Goal: Contribute content

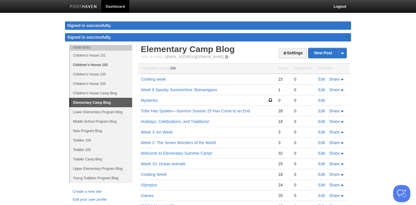
click at [104, 64] on link "Children's House 103" at bounding box center [101, 64] width 62 height 9
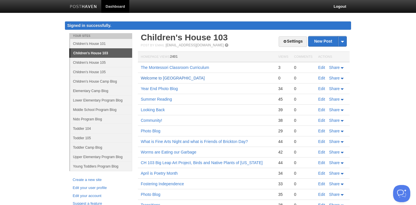
click at [158, 77] on link "Welcome to [GEOGRAPHIC_DATA]" at bounding box center [173, 78] width 64 height 5
click at [323, 68] on link "Edit" at bounding box center [321, 67] width 7 height 5
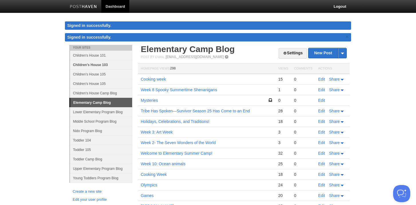
click at [88, 64] on link "Children's House 103" at bounding box center [101, 64] width 62 height 9
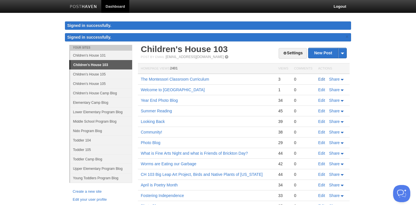
click at [322, 80] on link "Edit" at bounding box center [321, 79] width 7 height 5
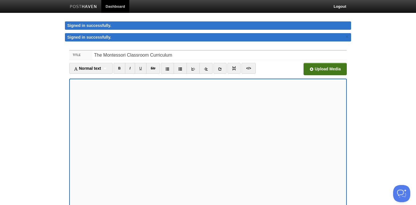
click at [325, 67] on input "file" at bounding box center [153, 70] width 434 height 29
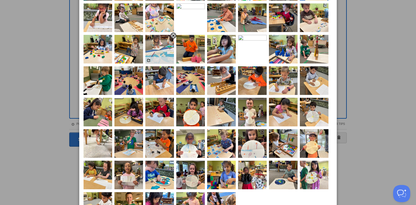
scroll to position [117, 0]
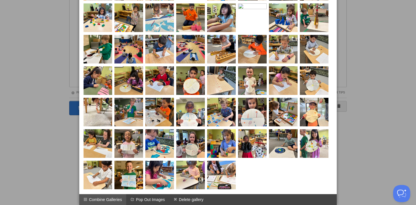
click at [117, 198] on li "Combine Galleries" at bounding box center [102, 199] width 47 height 11
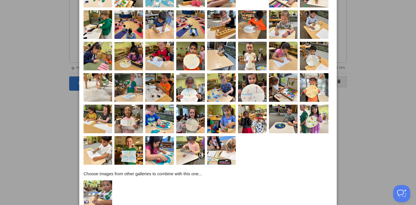
scroll to position [176, 0]
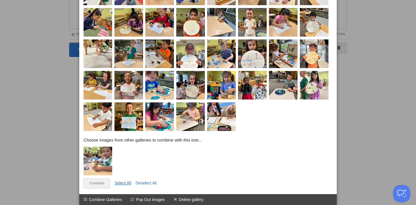
click at [123, 183] on link "Select All" at bounding box center [123, 183] width 17 height 5
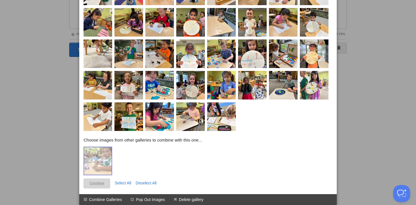
click at [97, 182] on link "Combine" at bounding box center [97, 184] width 27 height 10
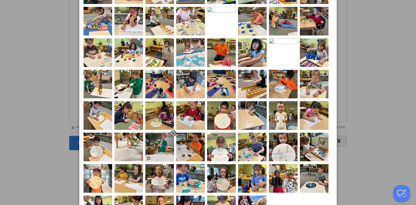
scroll to position [0, 0]
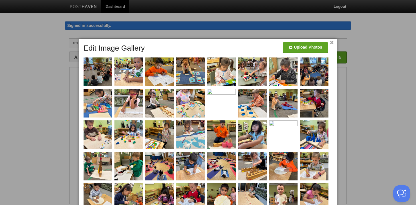
click at [333, 42] on link "×" at bounding box center [332, 42] width 4 height 3
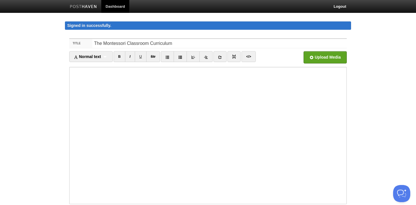
scroll to position [48, 0]
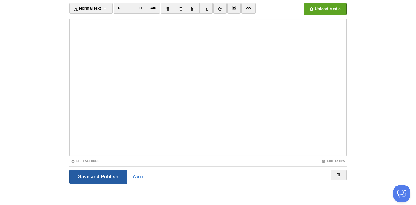
click at [120, 177] on input "Save and Publish" at bounding box center [98, 177] width 58 height 14
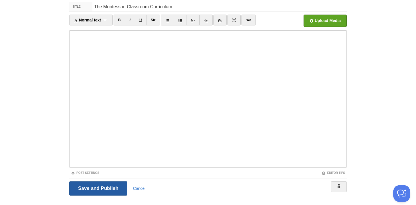
scroll to position [33, 0]
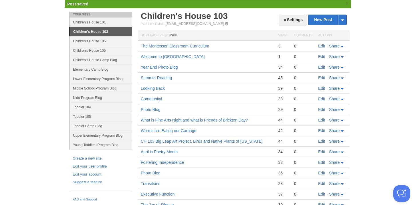
click at [194, 46] on link "The Montessori Classroom Curriculum" at bounding box center [175, 46] width 68 height 5
